Goal: Task Accomplishment & Management: Manage account settings

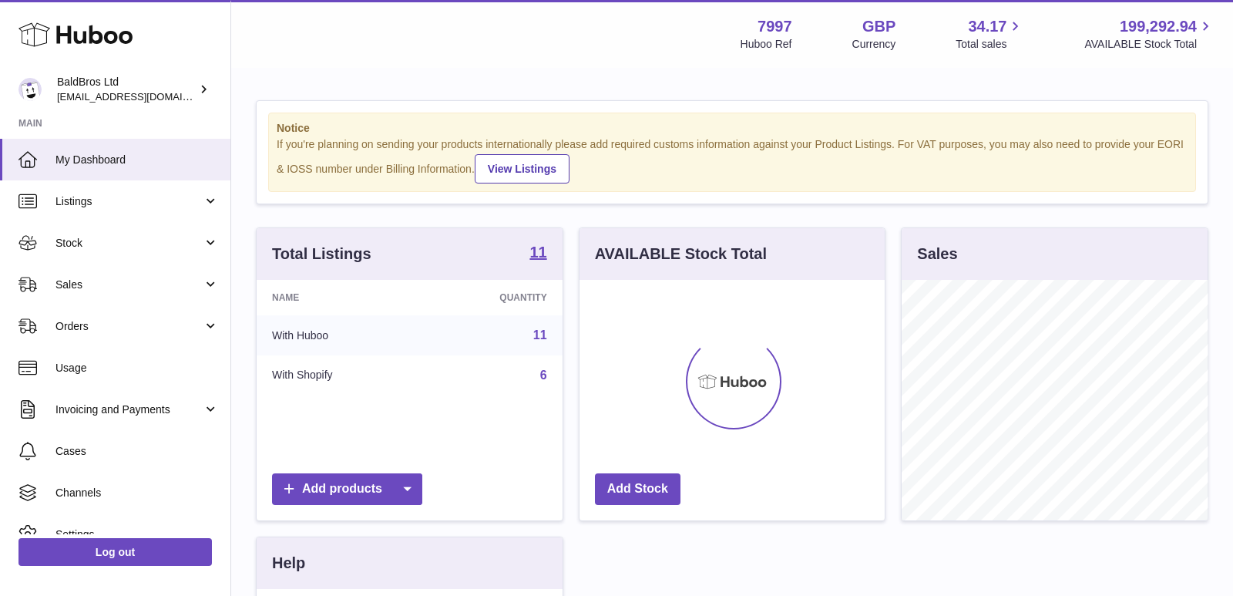
scroll to position [240, 306]
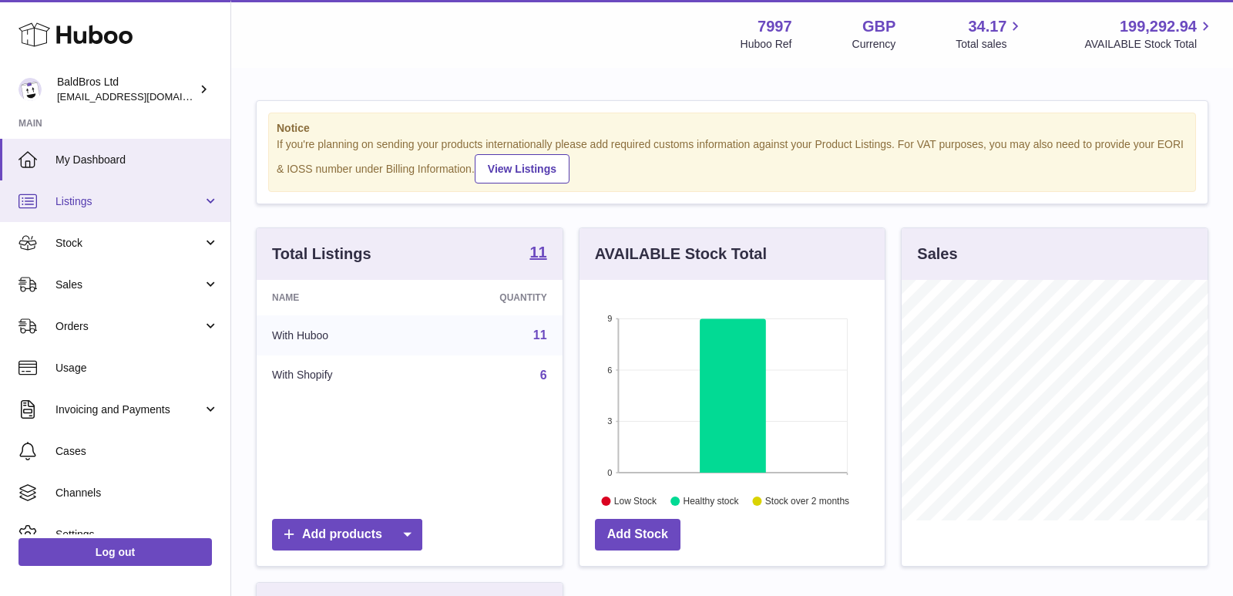
click at [136, 203] on span "Listings" at bounding box center [128, 201] width 147 height 15
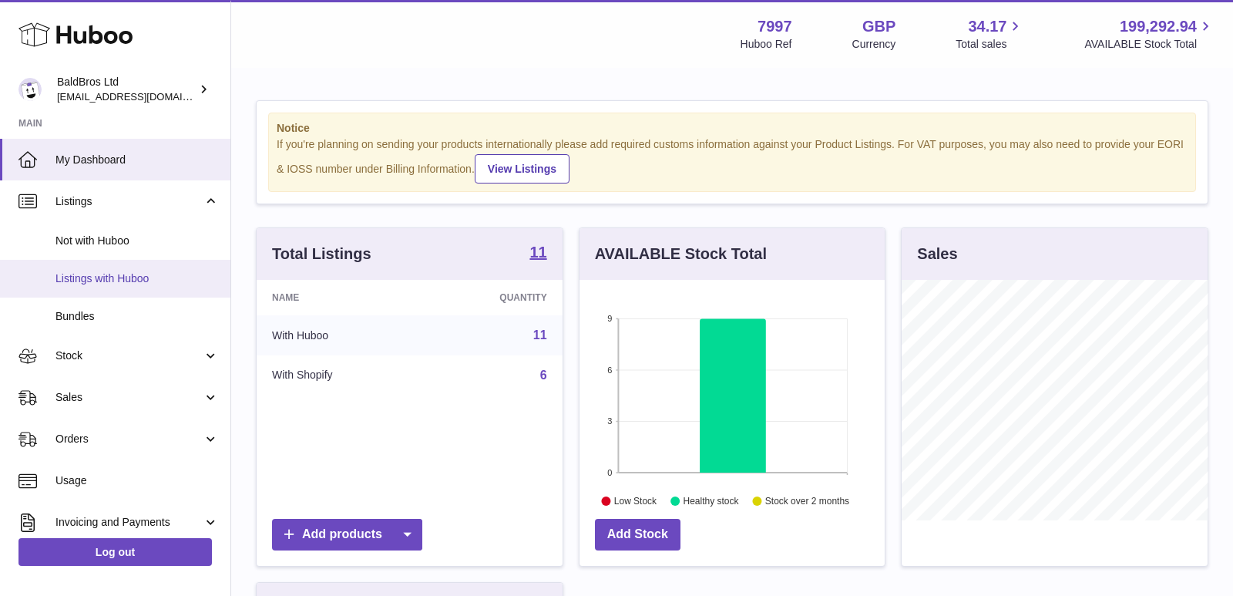
click at [109, 276] on span "Listings with Huboo" at bounding box center [136, 278] width 163 height 15
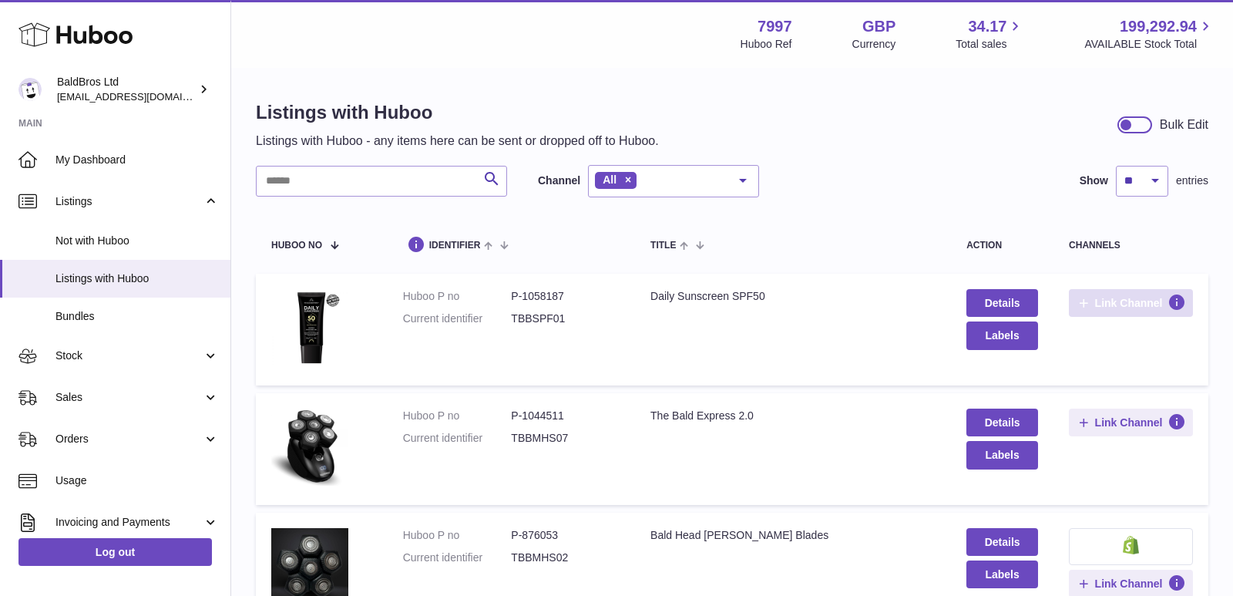
click at [1104, 302] on span "Link Channel" at bounding box center [1129, 303] width 68 height 14
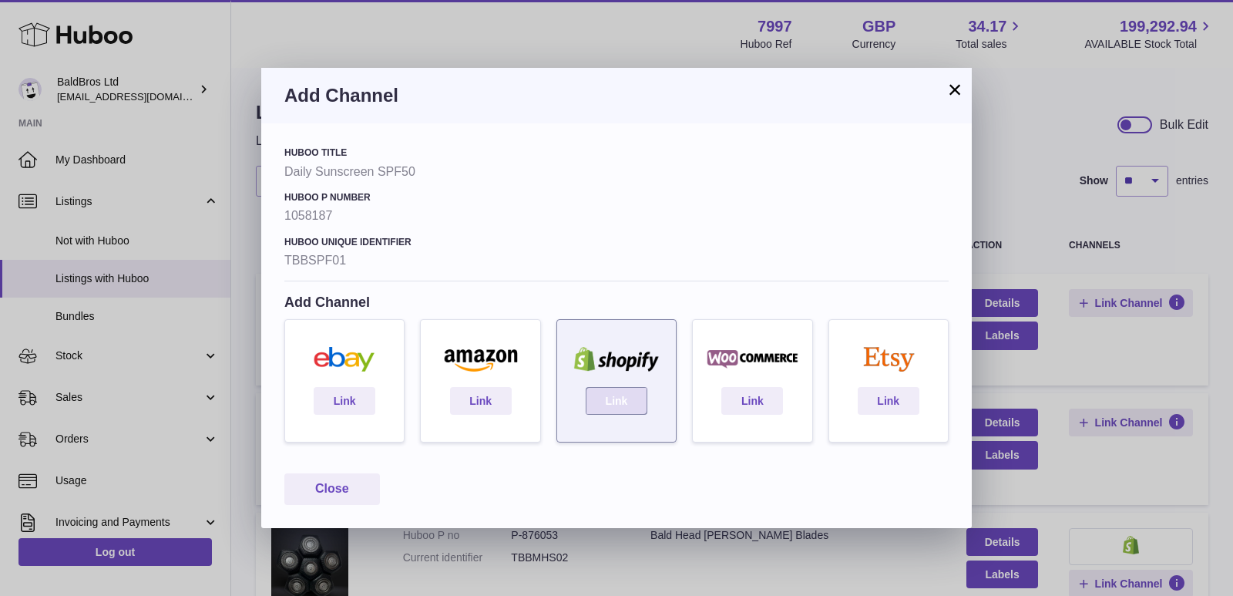
click at [639, 403] on link "Link" at bounding box center [617, 401] width 62 height 28
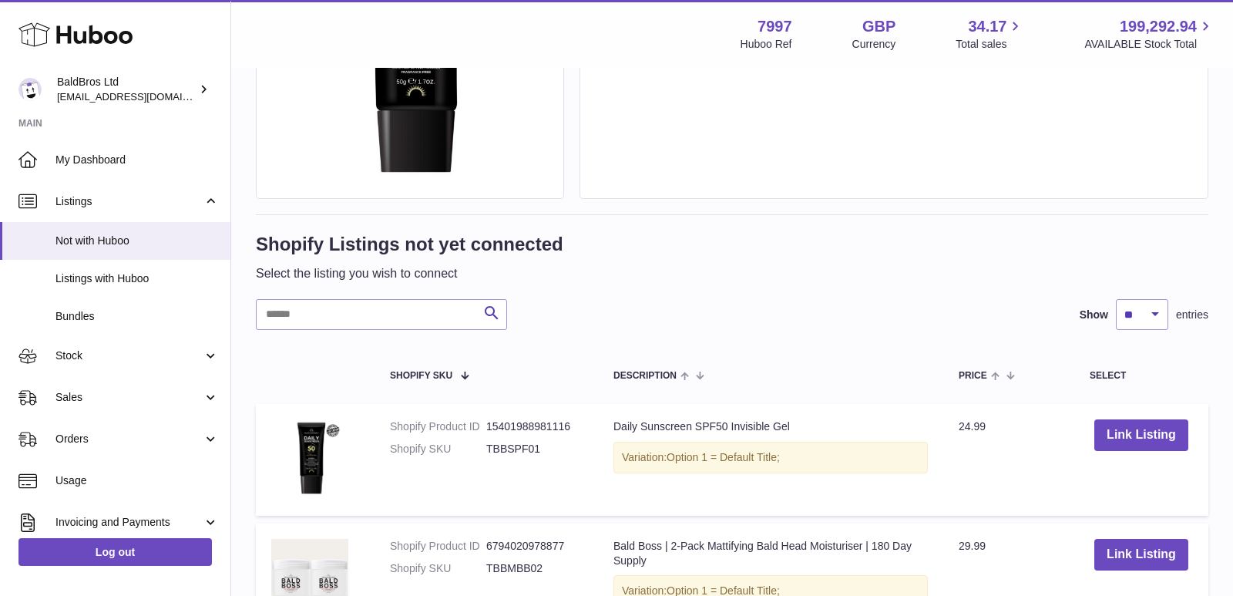
scroll to position [280, 0]
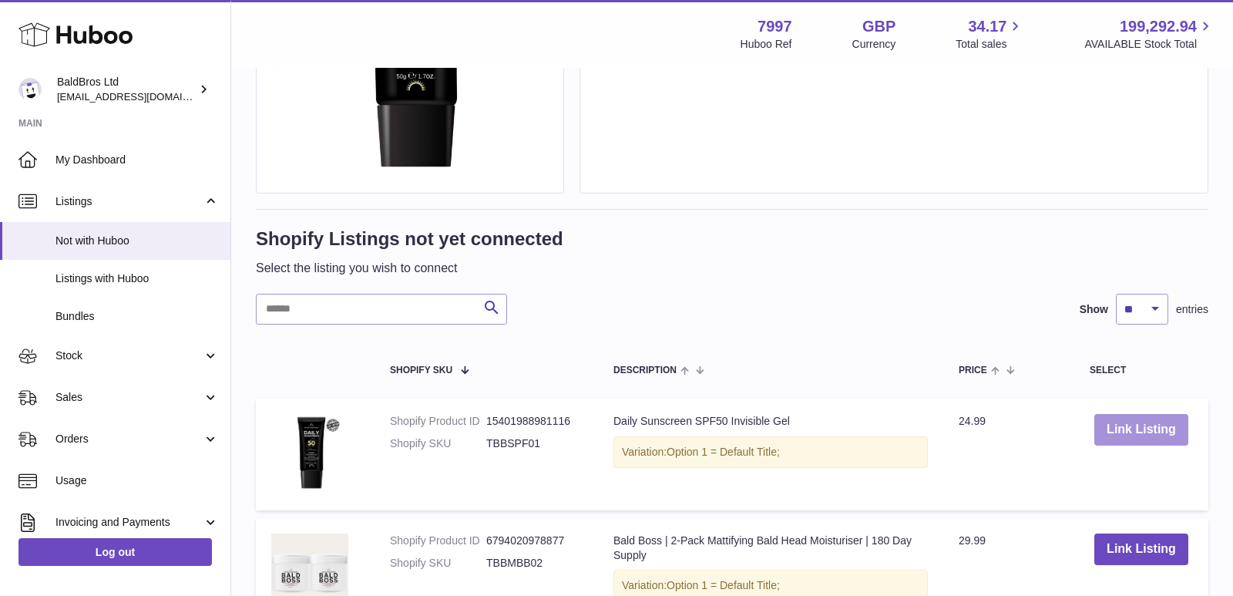
click at [1153, 436] on button "Link Listing" at bounding box center [1141, 430] width 94 height 32
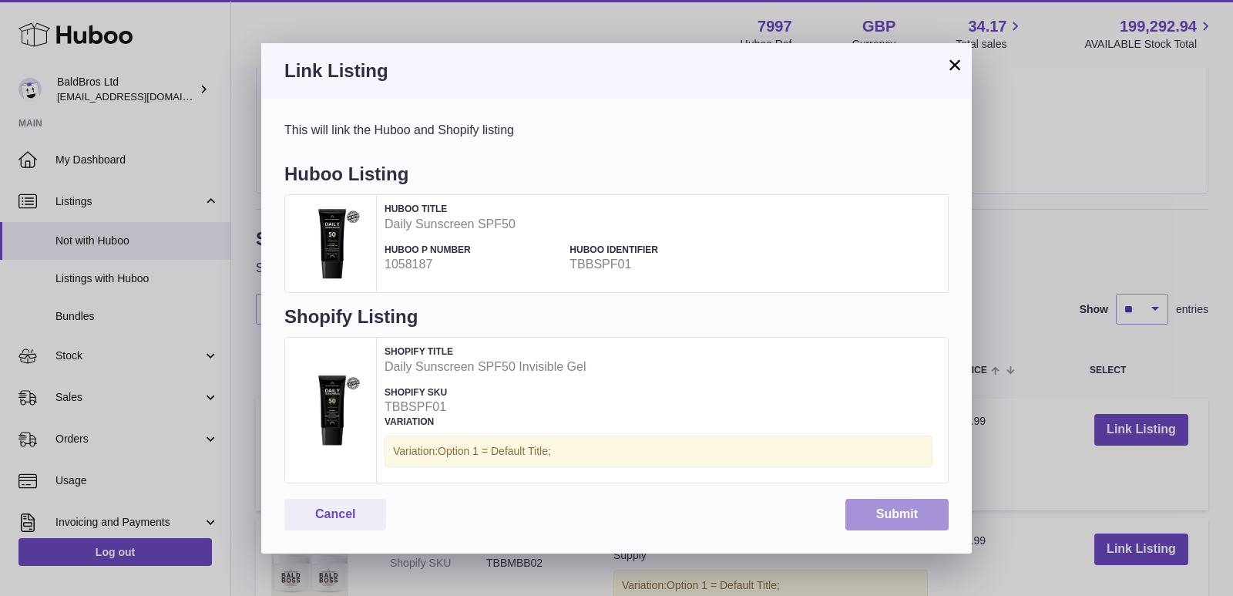
click at [915, 519] on button "Submit" at bounding box center [896, 515] width 103 height 32
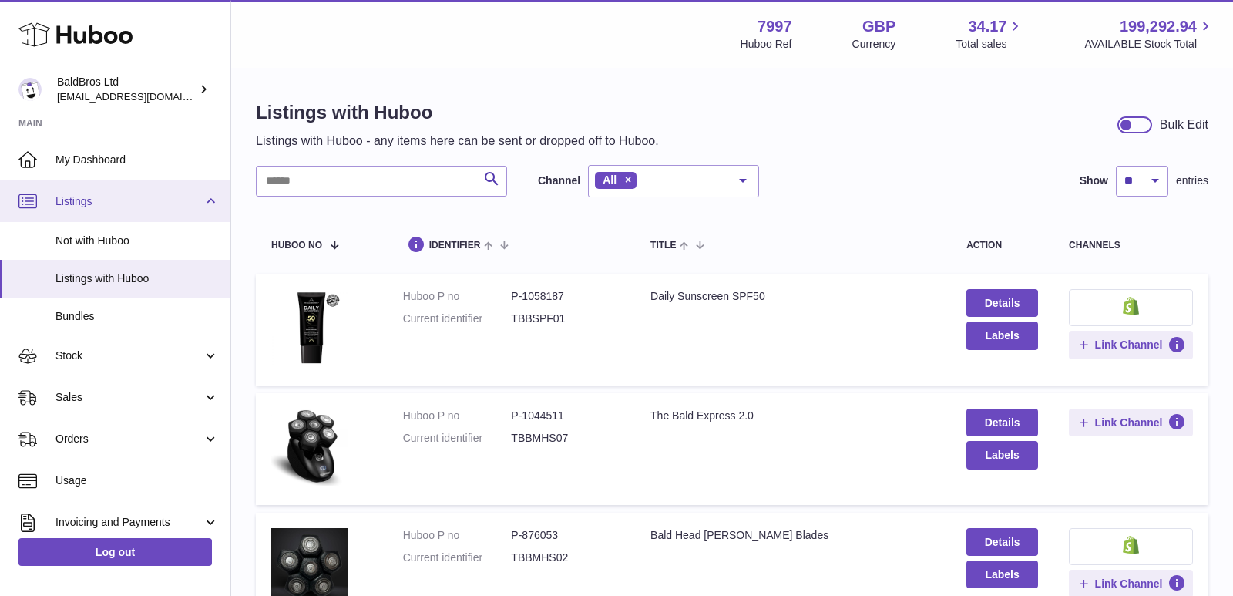
click at [128, 193] on link "Listings" at bounding box center [115, 201] width 230 height 42
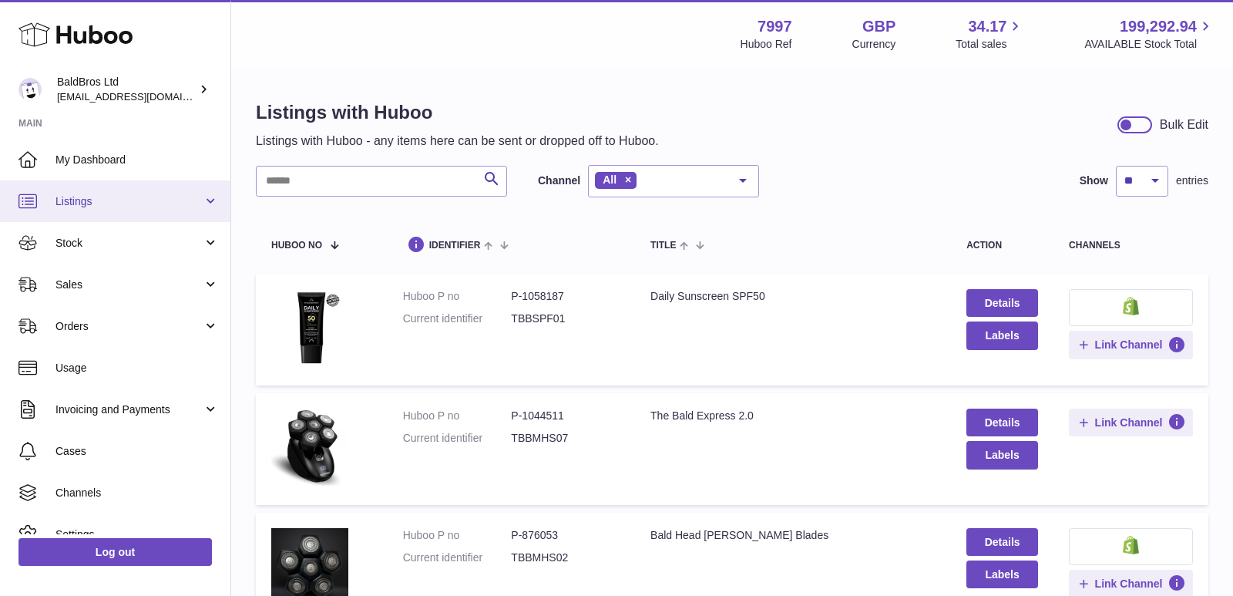
click at [172, 188] on link "Listings" at bounding box center [115, 201] width 230 height 42
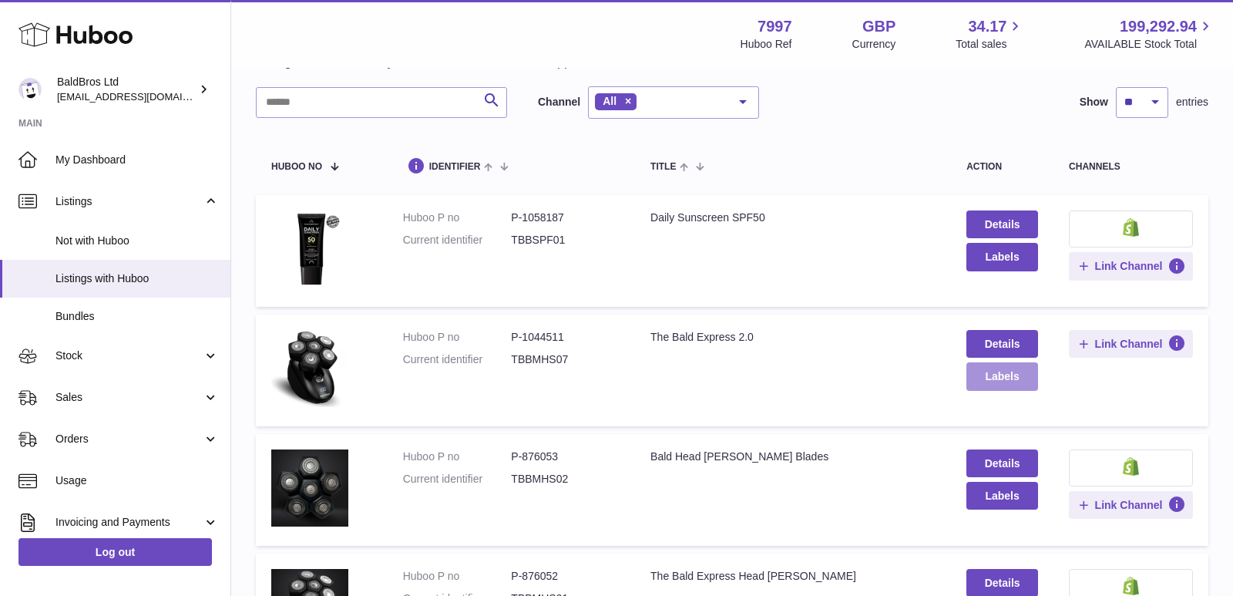
scroll to position [80, 0]
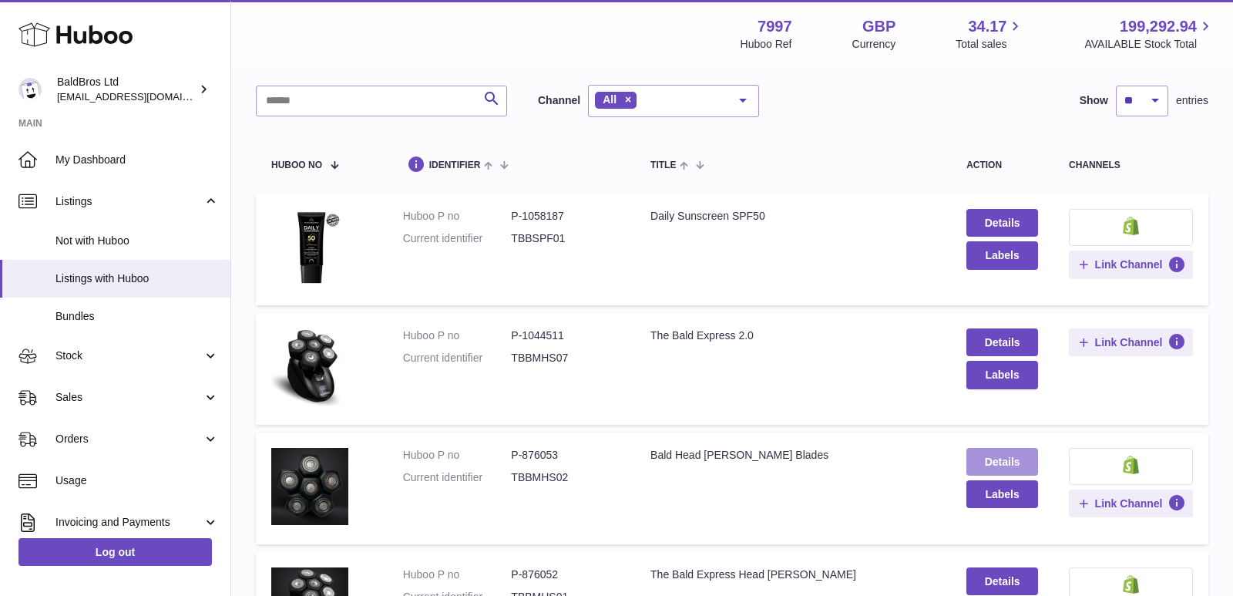
click at [988, 453] on link "Details" at bounding box center [1002, 462] width 72 height 28
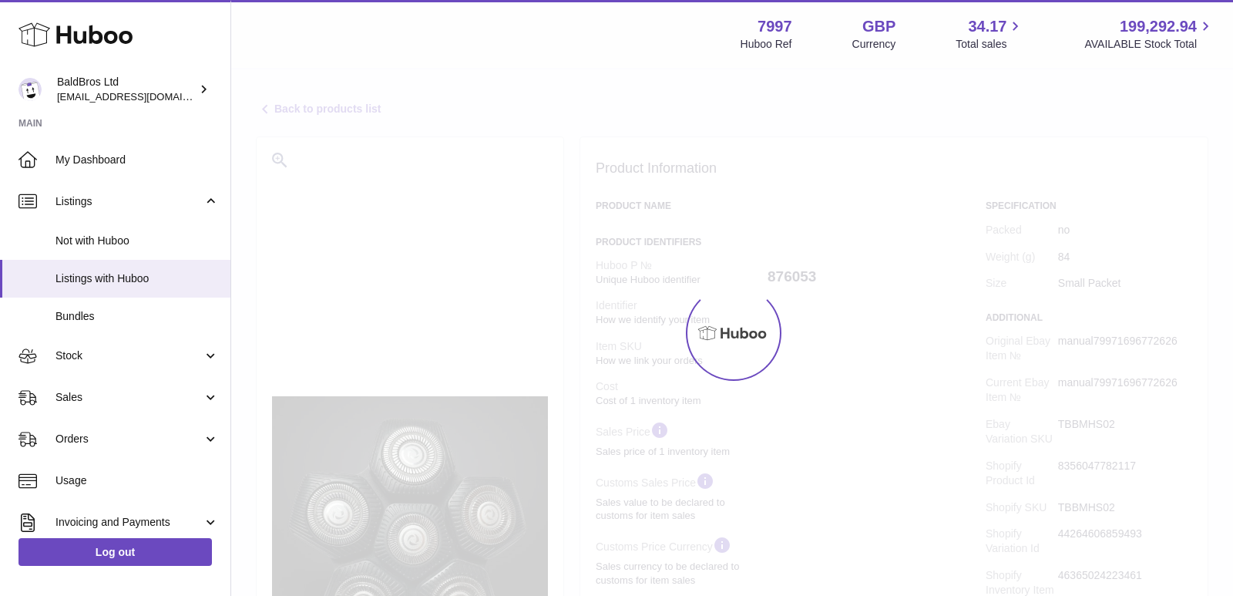
select select "**"
select select "****"
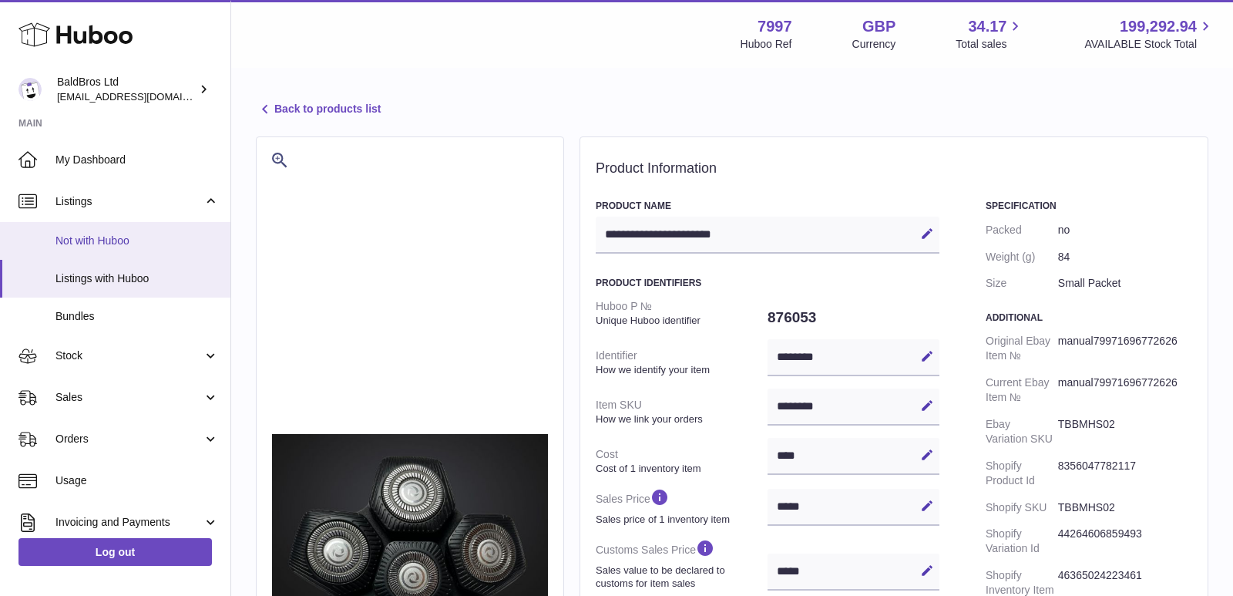
click at [123, 246] on span "Not with Huboo" at bounding box center [136, 240] width 163 height 15
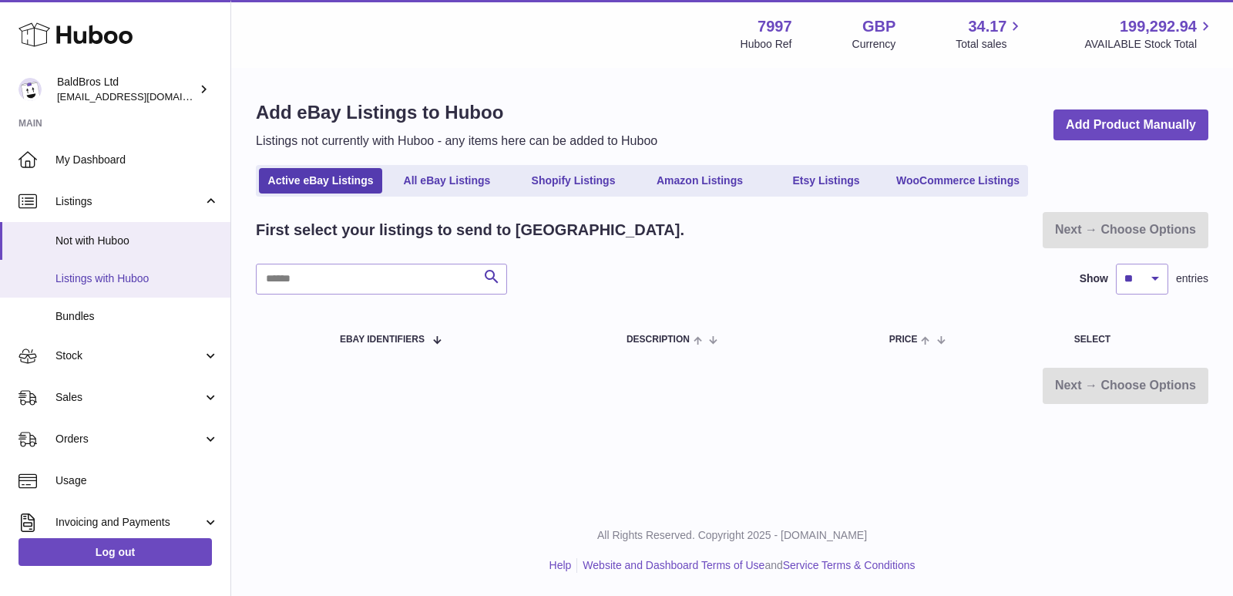
click at [102, 286] on link "Listings with Huboo" at bounding box center [115, 279] width 230 height 38
